Goal: Task Accomplishment & Management: Manage account settings

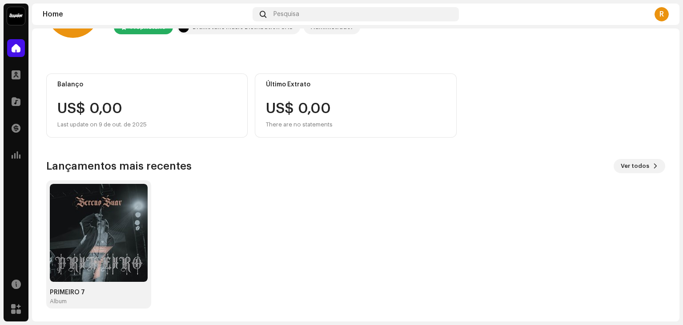
scroll to position [60, 0]
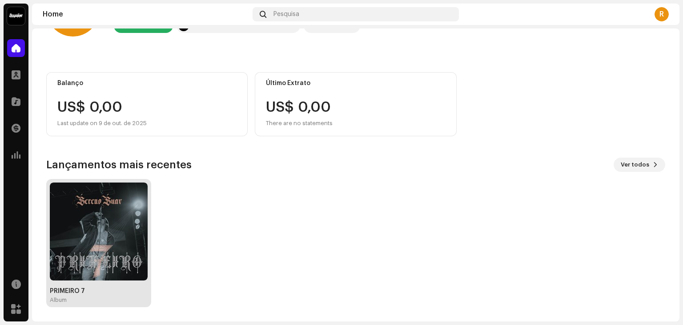
click at [100, 241] on img at bounding box center [99, 231] width 98 height 98
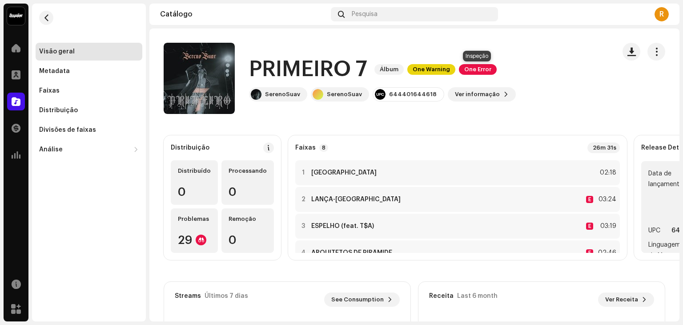
click at [474, 67] on span "One Error" at bounding box center [478, 69] width 38 height 11
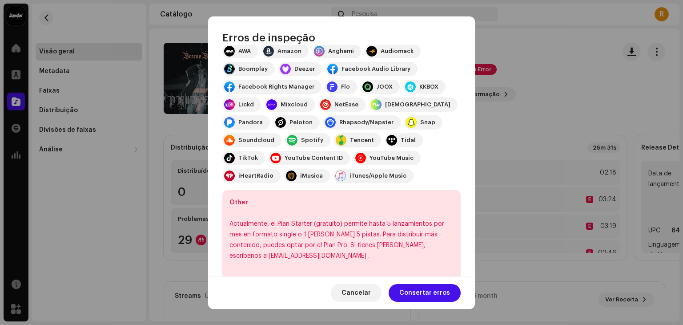
scroll to position [117, 0]
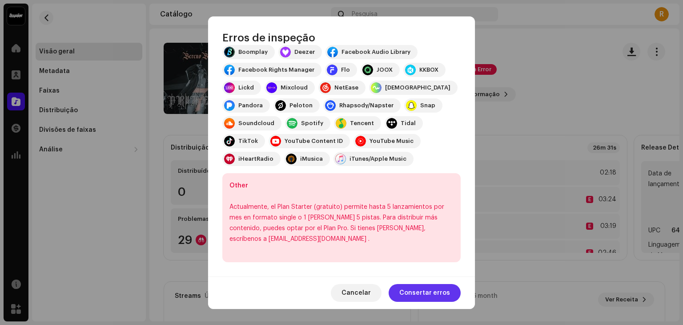
click at [421, 294] on span "Consertar erros" at bounding box center [424, 293] width 51 height 18
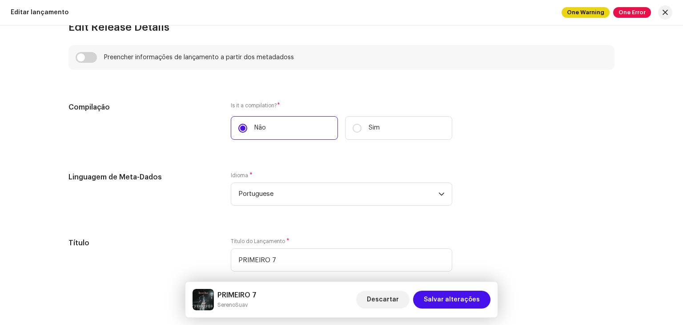
scroll to position [829, 0]
click at [277, 105] on span "*" at bounding box center [278, 107] width 3 height 6
click at [278, 104] on span "*" at bounding box center [278, 107] width 3 height 6
click at [265, 108] on label "Is it a compilation? *" at bounding box center [341, 106] width 221 height 7
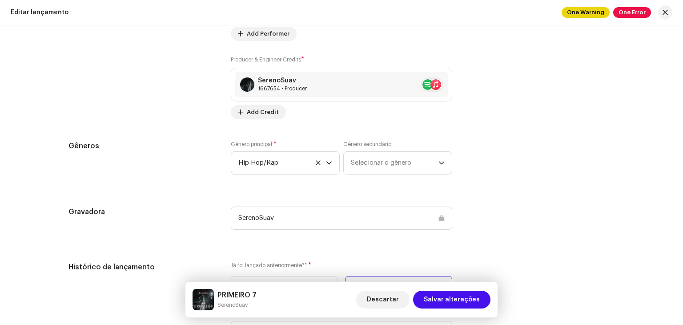
scroll to position [1315, 0]
click at [395, 156] on span "Selecionar o gênero" at bounding box center [395, 162] width 88 height 22
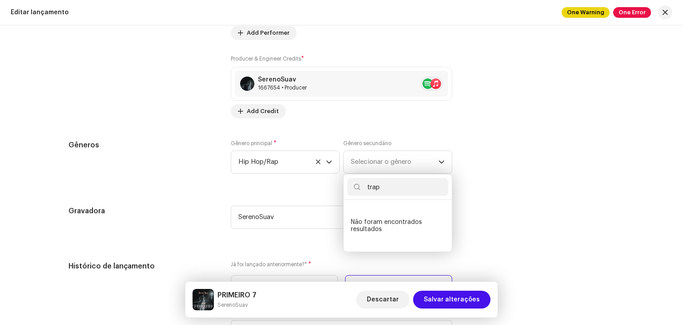
type input "trap"
click at [469, 201] on div "Preencher informações de lançamento a partir dos metadadoss Compilação Is it a …" at bounding box center [341, 78] width 546 height 1036
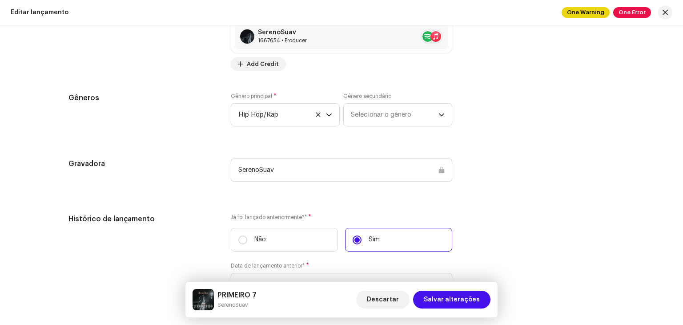
scroll to position [1363, 0]
click at [264, 173] on div "SerenoSuav" at bounding box center [341, 168] width 221 height 23
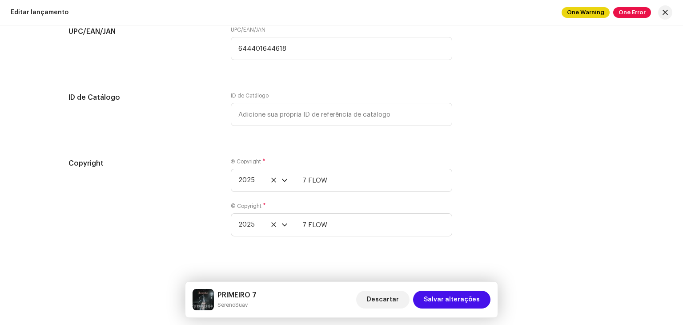
scroll to position [1675, 0]
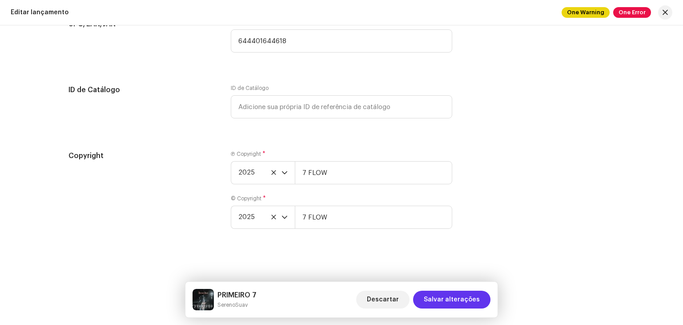
click at [453, 296] on span "Salvar alterações" at bounding box center [452, 299] width 56 height 18
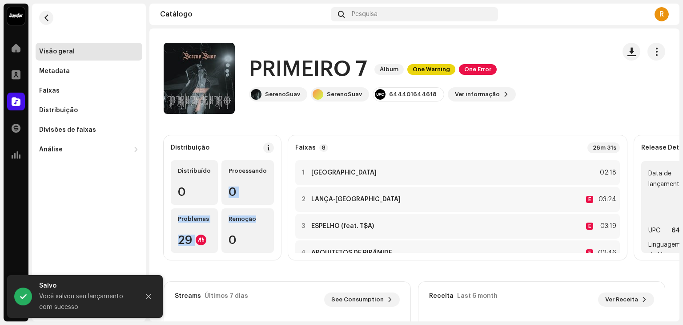
drag, startPoint x: 262, startPoint y: 180, endPoint x: 274, endPoint y: 223, distance: 44.2
click at [274, 223] on div "Distribuição Distribuído 0 Processando 0 Problemas 29 Remoção 0" at bounding box center [222, 197] width 117 height 125
click at [139, 222] on div "Visão geral Metadata Faixas Distribuição Divisões de faixas Análise Consumo Eng…" at bounding box center [89, 162] width 114 height 317
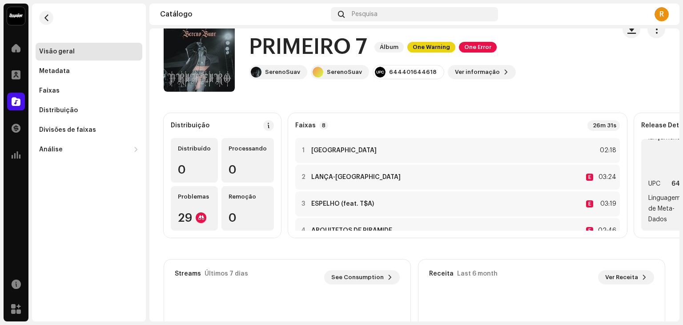
scroll to position [32, 0]
click at [483, 72] on span "Ver informação" at bounding box center [477, 72] width 45 height 18
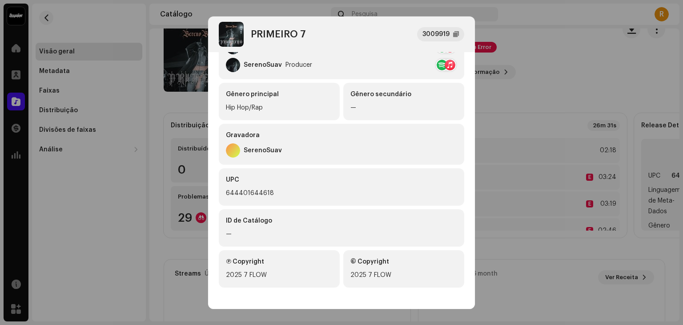
scroll to position [0, 0]
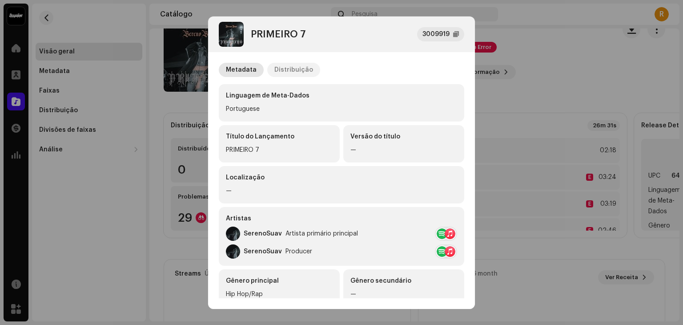
click at [289, 69] on div "Distribuição" at bounding box center [293, 70] width 39 height 14
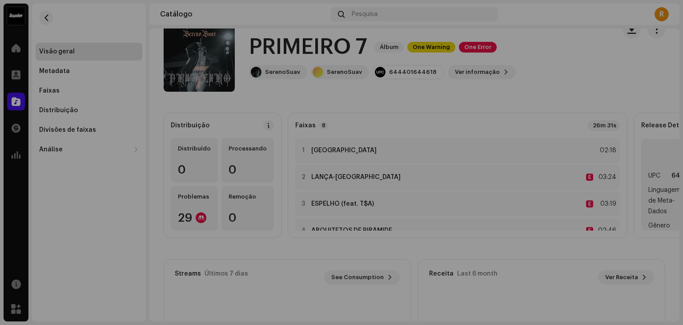
click at [559, 86] on div "PRIMEIRO 7 3009919 Metadata Distribuição Data de lançamento 7 de jan. de 2025 (…" at bounding box center [341, 162] width 683 height 325
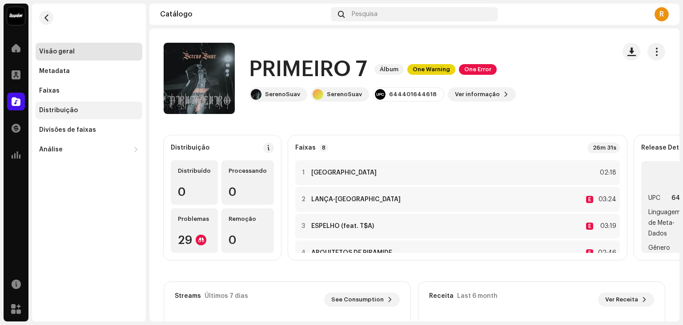
click at [56, 113] on div "Distribuição" at bounding box center [58, 110] width 39 height 7
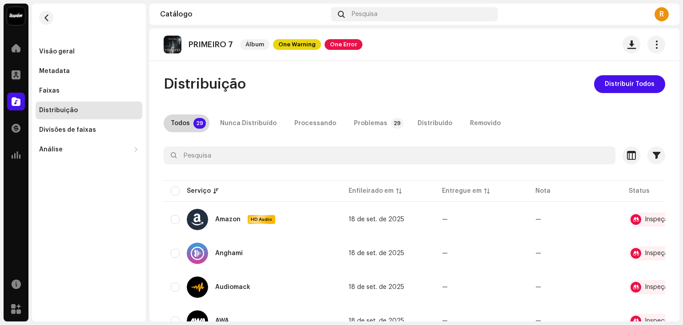
click at [188, 123] on div "Todos" at bounding box center [180, 123] width 19 height 18
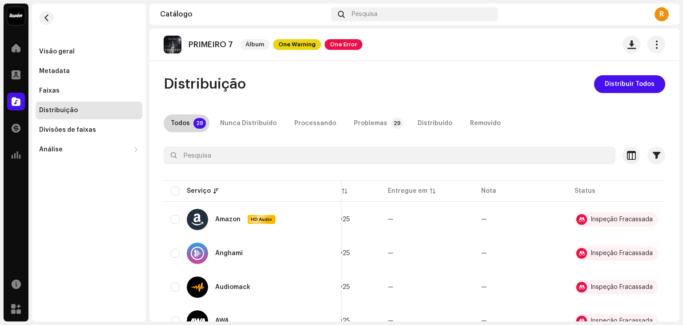
click at [187, 120] on div "Todos" at bounding box center [180, 123] width 19 height 18
click at [178, 191] on input "checkbox" at bounding box center [175, 190] width 9 height 9
checkbox input "true"
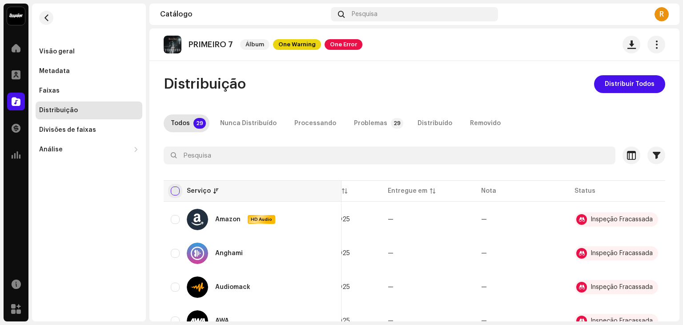
checkbox input "true"
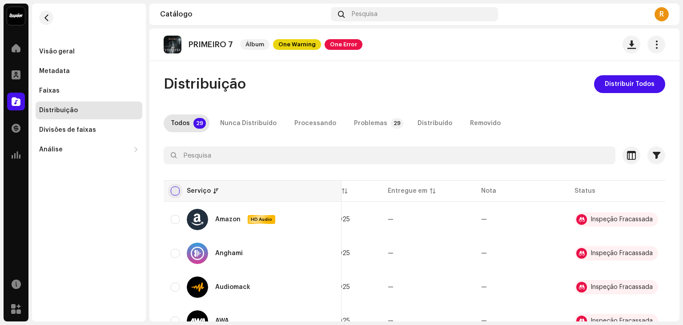
checkbox input "true"
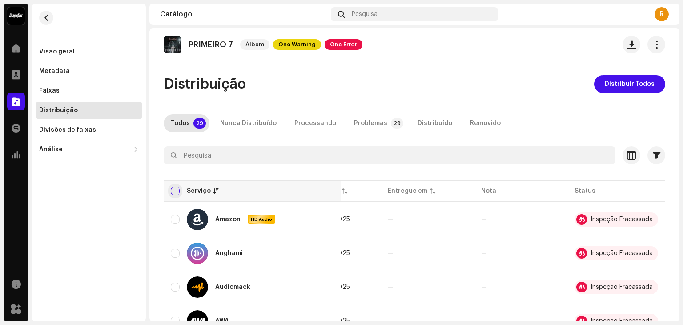
checkbox input "true"
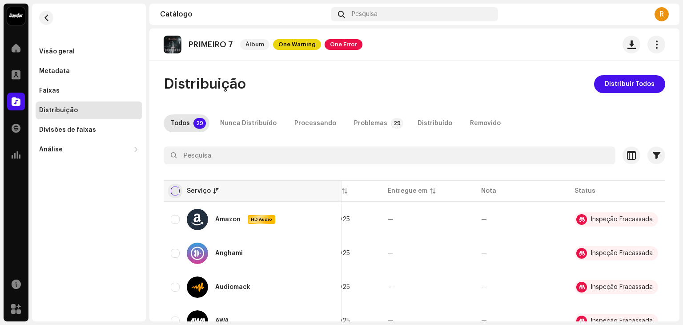
checkbox input "true"
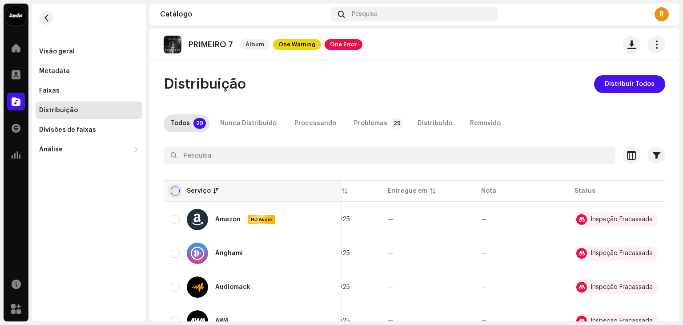
checkbox input "true"
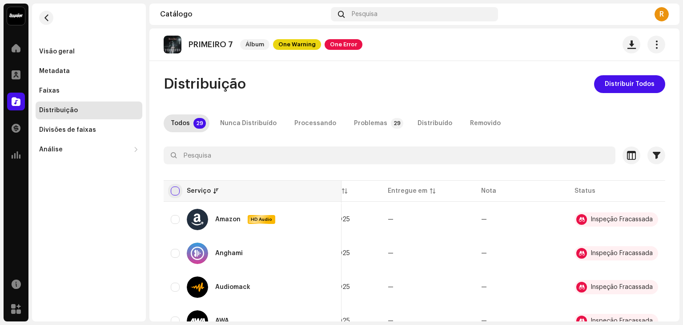
checkbox input "true"
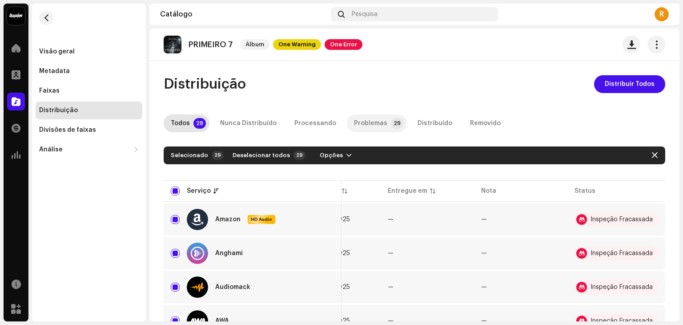
click at [379, 125] on p-tab "Problemas 29" at bounding box center [377, 123] width 60 height 18
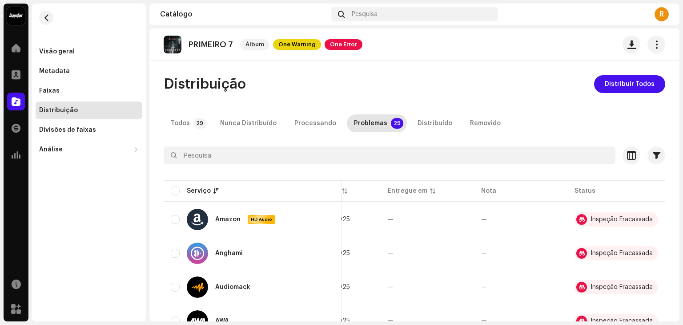
click at [379, 125] on p-tab "Problemas 29" at bounding box center [377, 123] width 60 height 18
click at [190, 124] on p-tab "Todos 29" at bounding box center [187, 123] width 46 height 18
click at [174, 191] on input "checkbox" at bounding box center [175, 190] width 9 height 9
checkbox input "true"
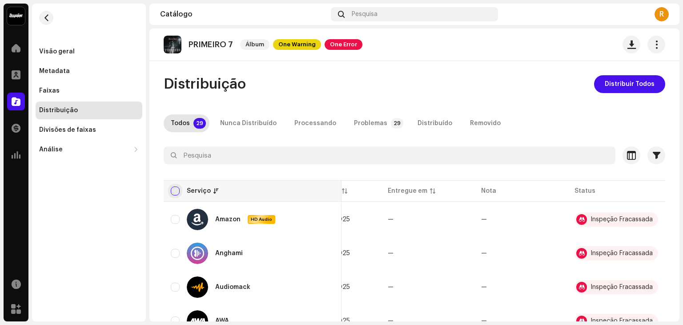
checkbox input "true"
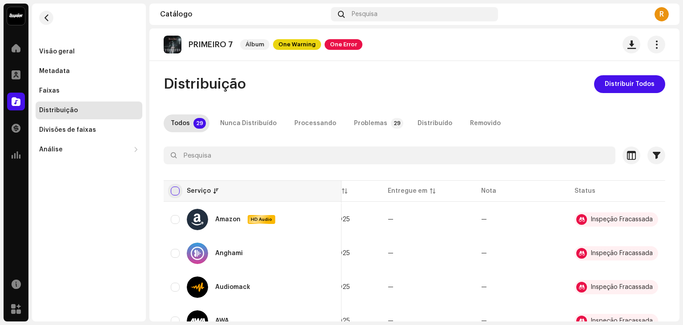
checkbox input "true"
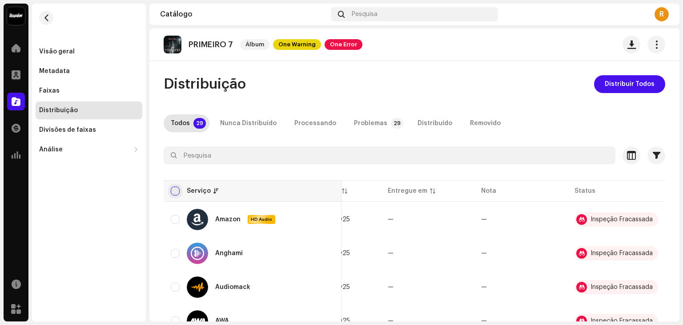
checkbox input "true"
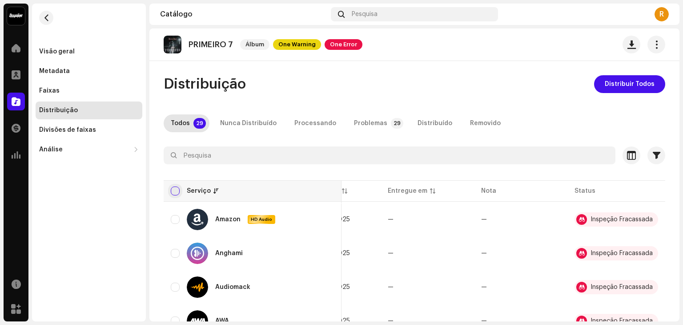
checkbox input "true"
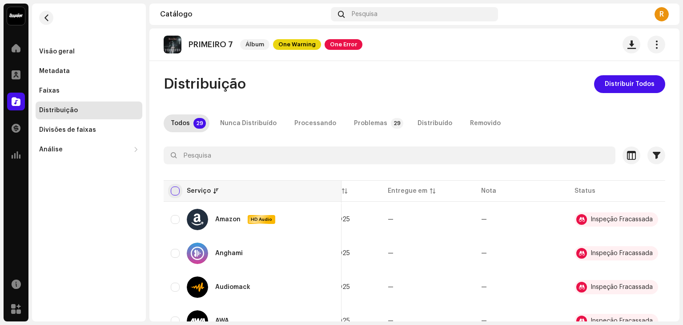
checkbox input "true"
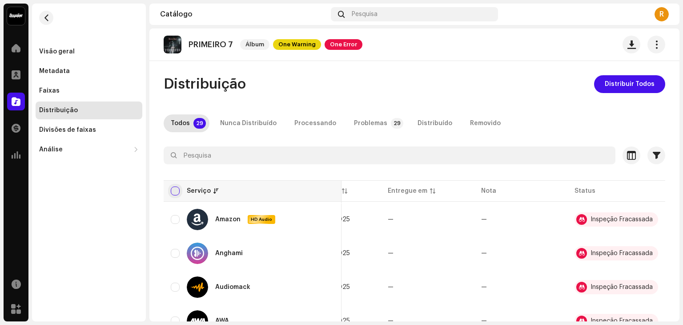
checkbox input "true"
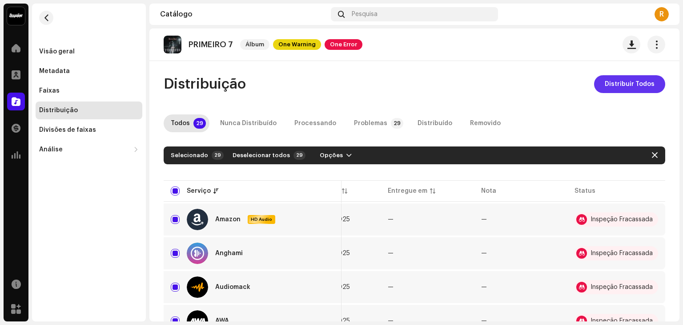
click at [621, 84] on span "Distribuir Todos" at bounding box center [630, 84] width 50 height 18
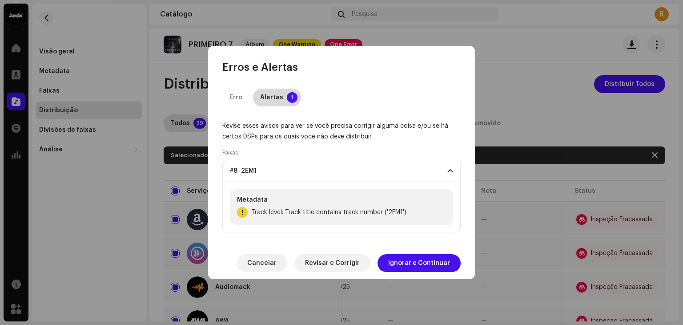
click at [272, 96] on div "Alertas" at bounding box center [271, 97] width 23 height 18
click at [338, 258] on span "Revisar e Corrigir" at bounding box center [332, 263] width 55 height 18
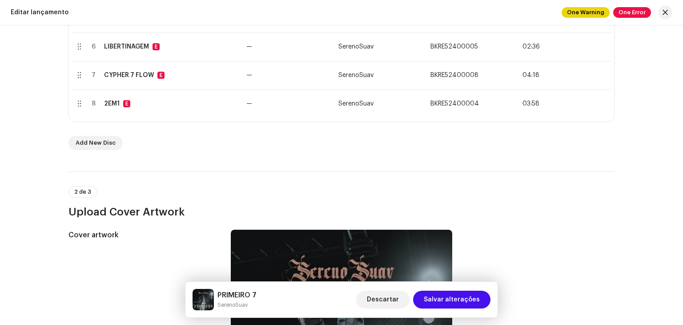
scroll to position [345, 0]
click at [439, 298] on span "Salvar alterações" at bounding box center [452, 299] width 56 height 18
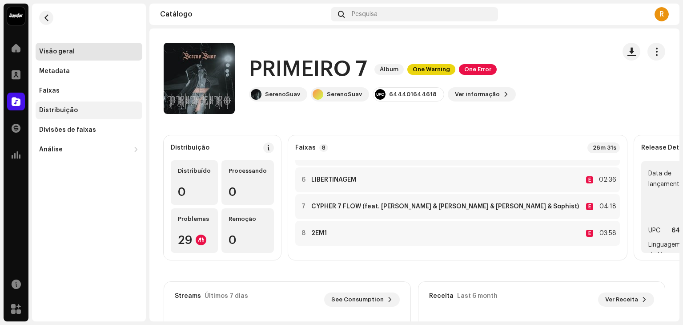
click at [71, 107] on div "Distribuição" at bounding box center [58, 110] width 39 height 7
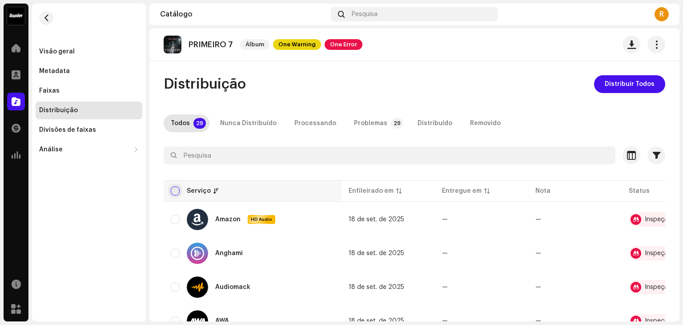
click at [173, 190] on input "checkbox" at bounding box center [175, 190] width 9 height 9
checkbox input "true"
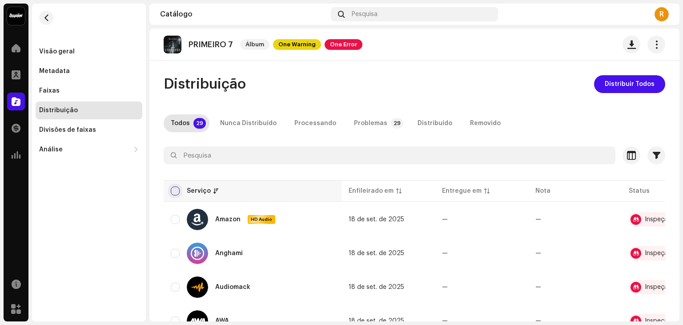
checkbox input "true"
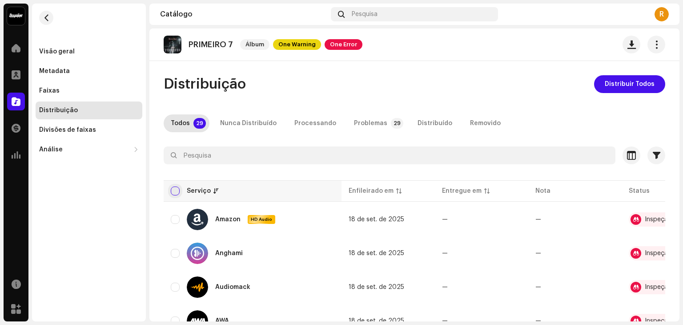
checkbox input "true"
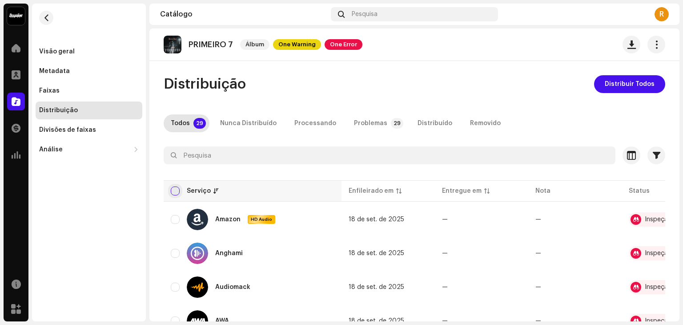
checkbox input "true"
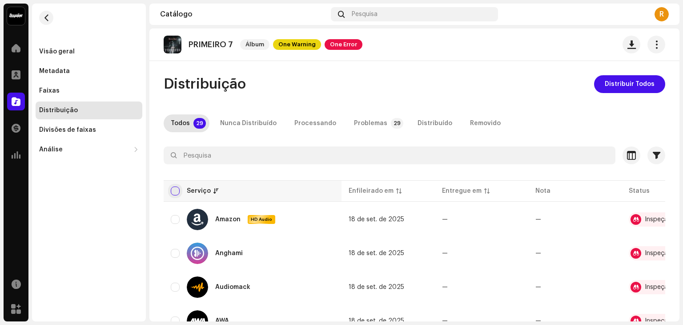
checkbox input "true"
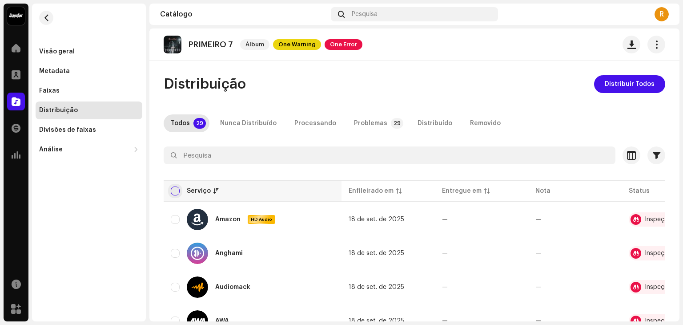
checkbox input "true"
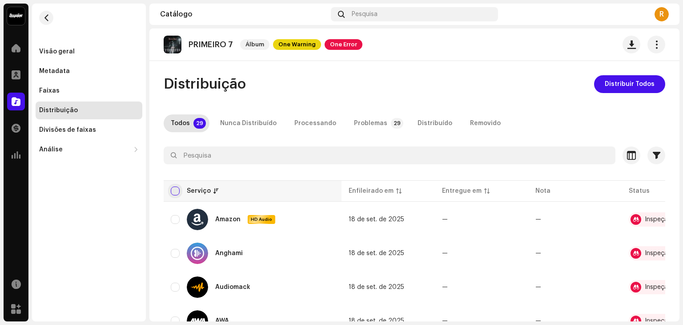
checkbox input "true"
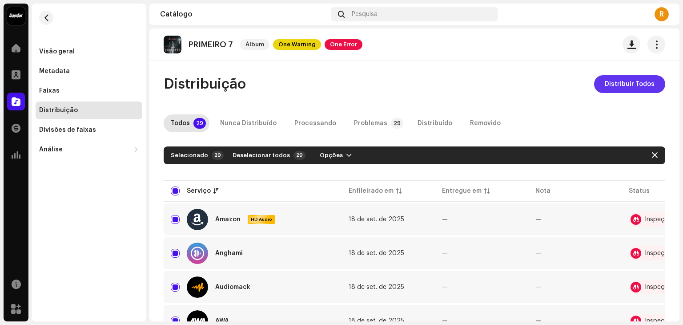
click at [625, 82] on span "Distribuir Todos" at bounding box center [630, 84] width 50 height 18
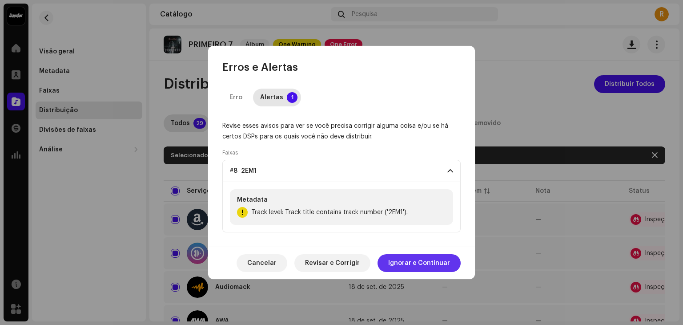
click at [418, 260] on span "Ignorar e Continuar" at bounding box center [419, 263] width 62 height 18
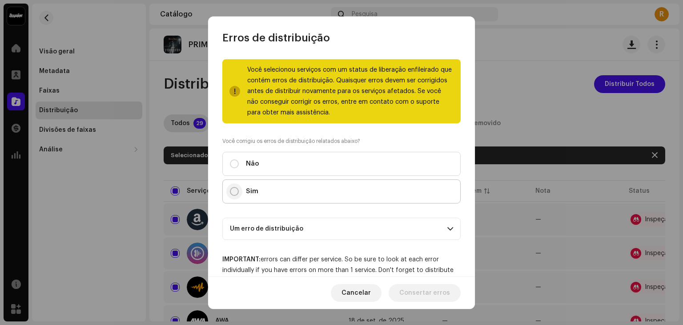
click at [233, 191] on input "Sim" at bounding box center [234, 191] width 9 height 9
radio input "true"
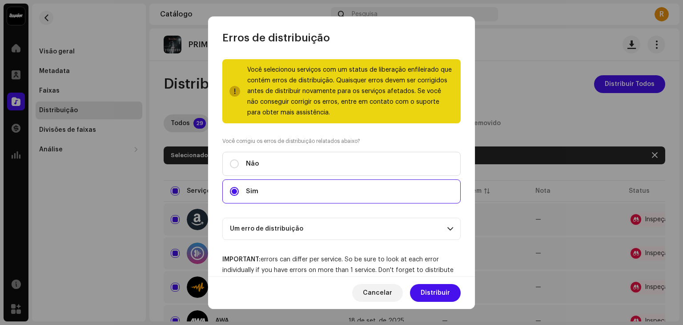
scroll to position [44, 0]
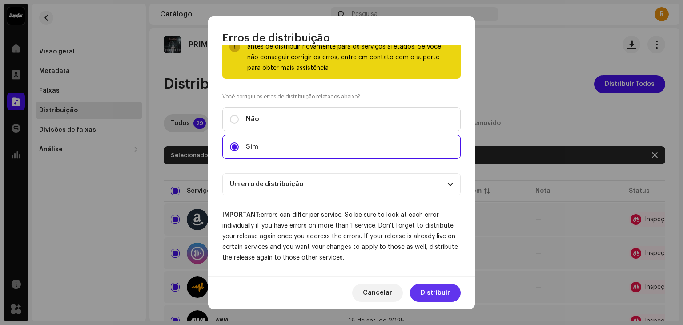
click at [434, 294] on span "Distribuir" at bounding box center [435, 293] width 29 height 18
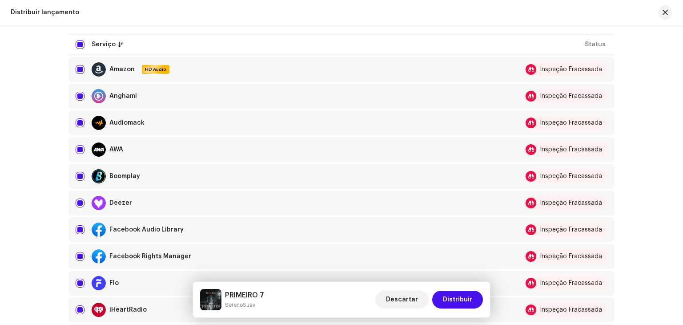
scroll to position [99, 0]
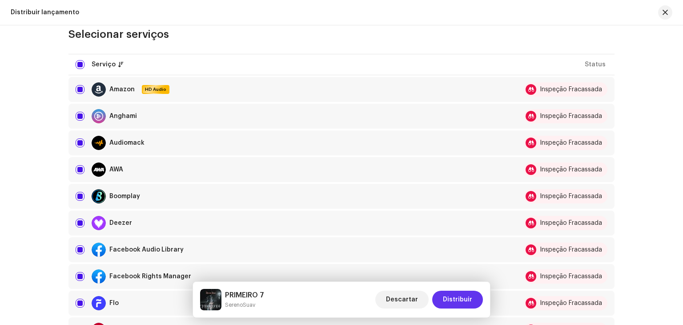
click at [454, 299] on span "Distribuir" at bounding box center [457, 299] width 29 height 18
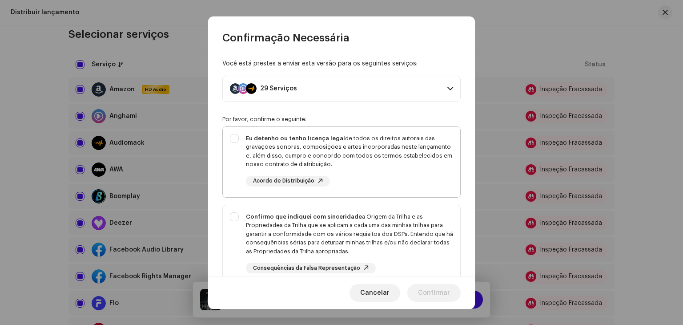
click at [234, 134] on div "Eu detenho ou tenho licença legal de todos os direitos autorais das gravações s…" at bounding box center [341, 160] width 237 height 67
checkbox input "true"
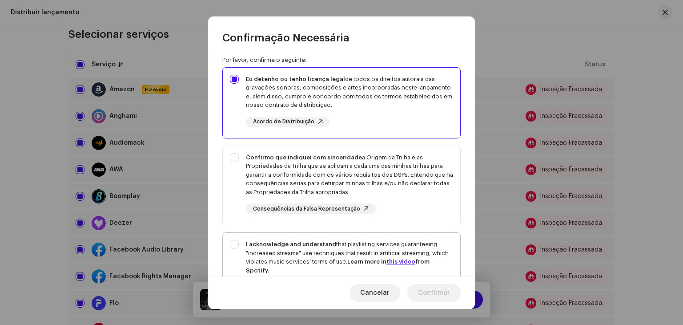
scroll to position [55, 0]
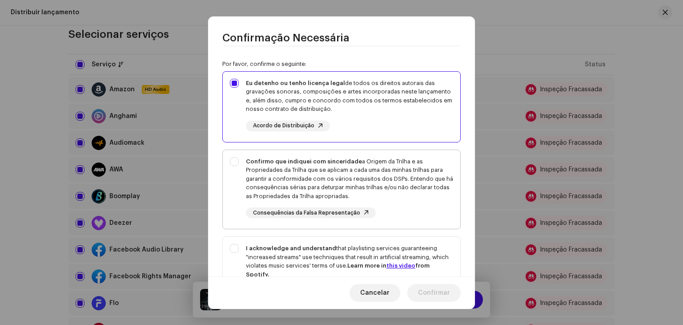
click at [234, 159] on div "Confirmo que indiquei com sinceridade a Origem da Trilha e as Propriedades da T…" at bounding box center [341, 188] width 237 height 76
checkbox input "true"
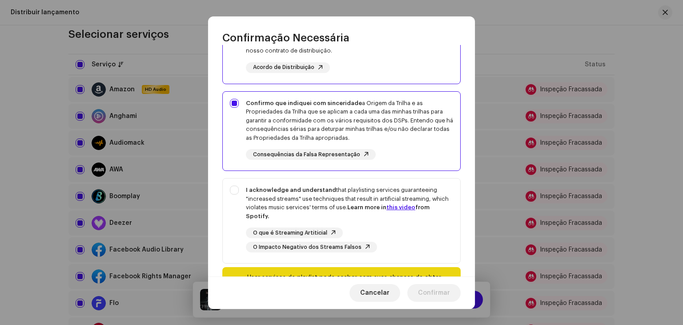
scroll to position [121, 0]
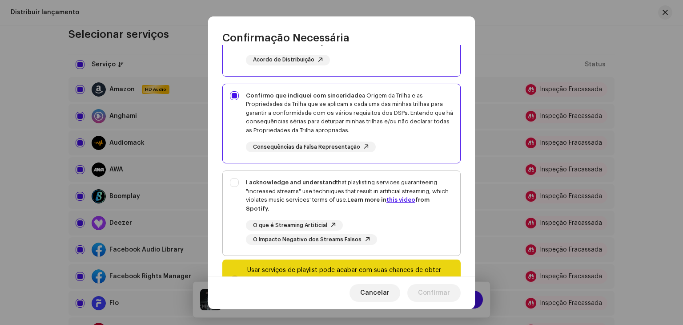
click at [235, 182] on div "I acknowledge and understand that playlisting services guaranteeing "increased …" at bounding box center [341, 211] width 237 height 81
checkbox input "true"
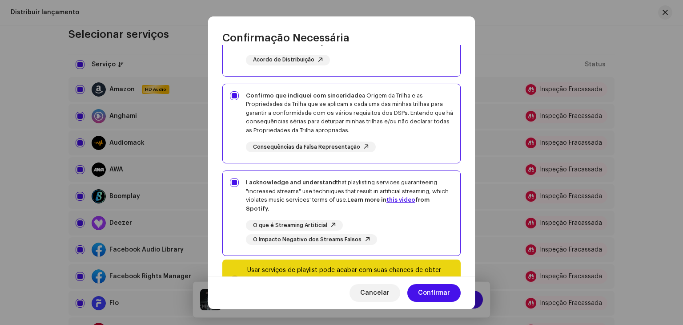
scroll to position [160, 0]
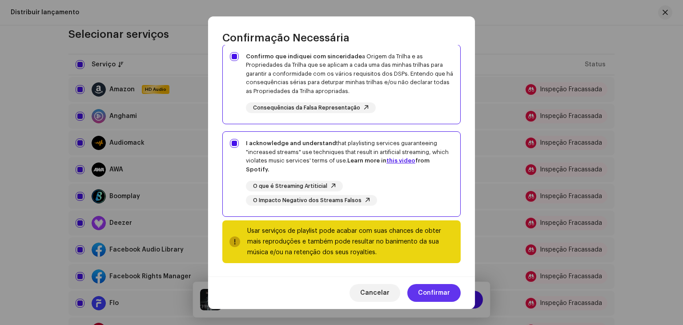
click at [437, 292] on span "Confirmar" at bounding box center [434, 293] width 32 height 18
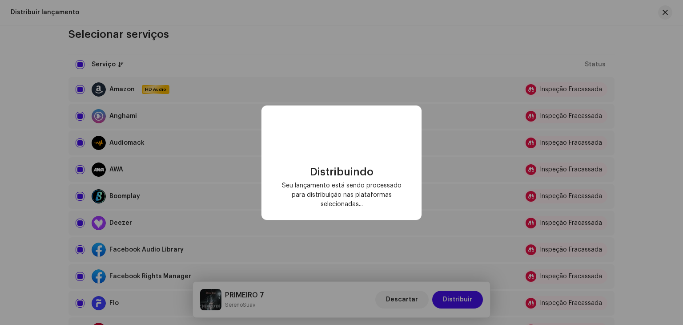
checkbox input "false"
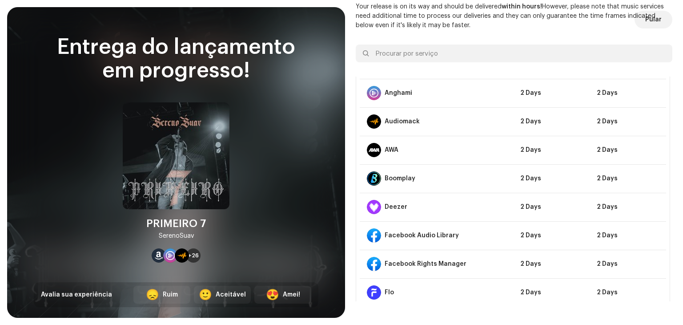
scroll to position [0, 0]
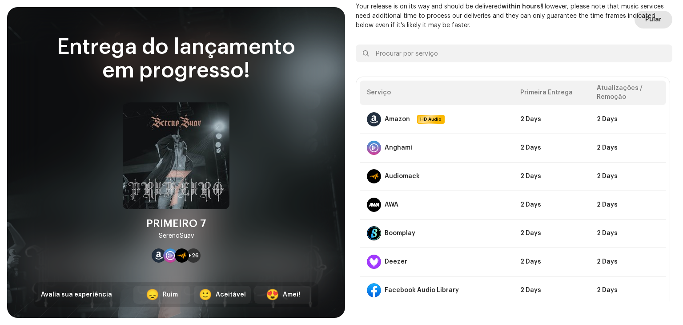
click at [652, 17] on span "Pular" at bounding box center [653, 20] width 16 height 18
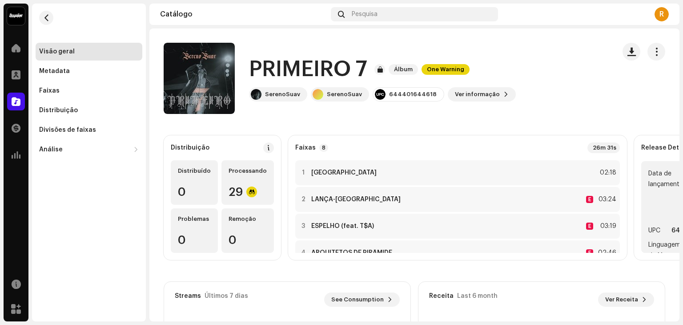
click at [136, 242] on div "Visão geral Metadata Faixas Distribuição Divisões de faixas Análise Consumo Eng…" at bounding box center [89, 162] width 114 height 317
